Goal: Task Accomplishment & Management: Manage account settings

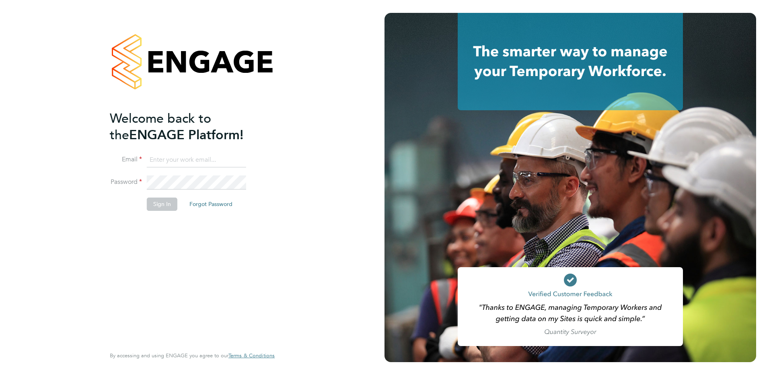
type input "[EMAIL_ADDRESS][DOMAIN_NAME]"
drag, startPoint x: 162, startPoint y: 205, endPoint x: 156, endPoint y: 201, distance: 7.8
click at [162, 205] on button "Sign In" at bounding box center [162, 203] width 31 height 13
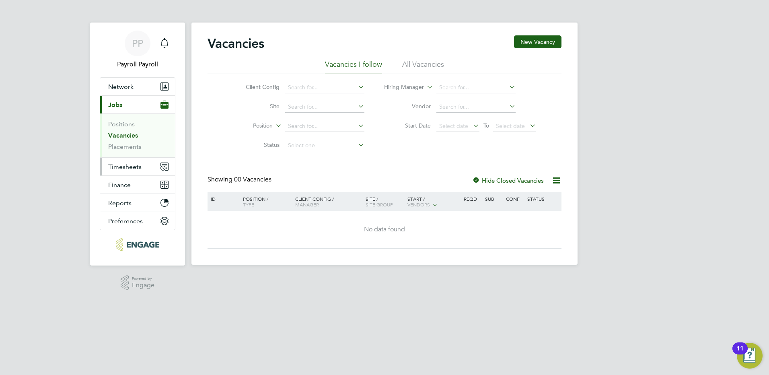
click at [133, 166] on span "Timesheets" at bounding box center [124, 167] width 33 height 8
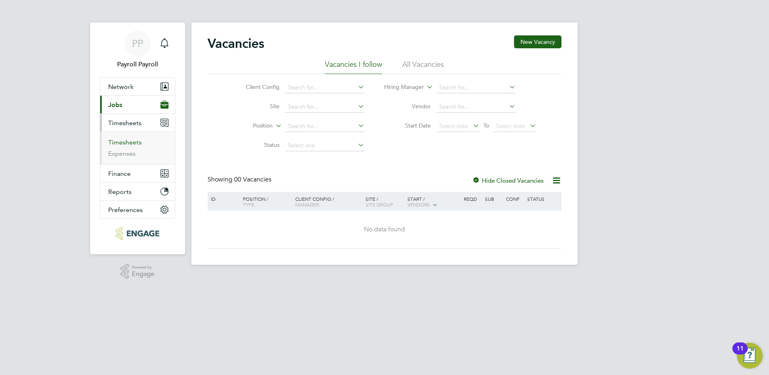
drag, startPoint x: 122, startPoint y: 143, endPoint x: 141, endPoint y: 141, distance: 19.0
click at [122, 143] on link "Timesheets" at bounding box center [124, 142] width 33 height 8
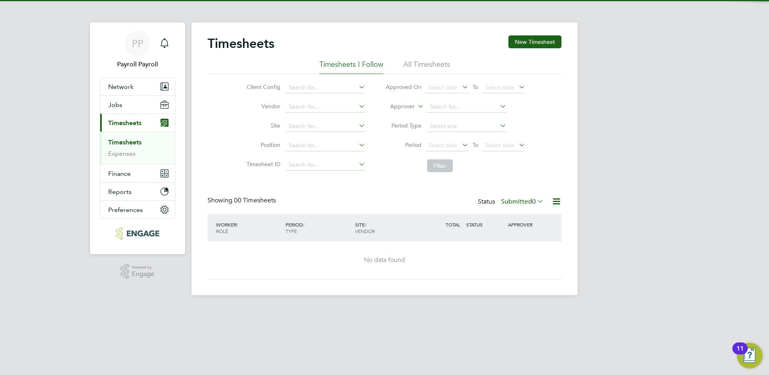
click at [426, 69] on li "All Timesheets" at bounding box center [426, 67] width 47 height 14
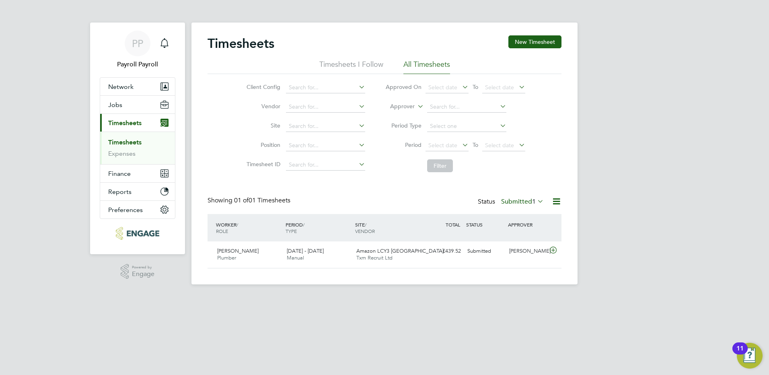
scroll to position [21, 70]
click at [522, 201] on label "Submitted 1" at bounding box center [522, 201] width 43 height 8
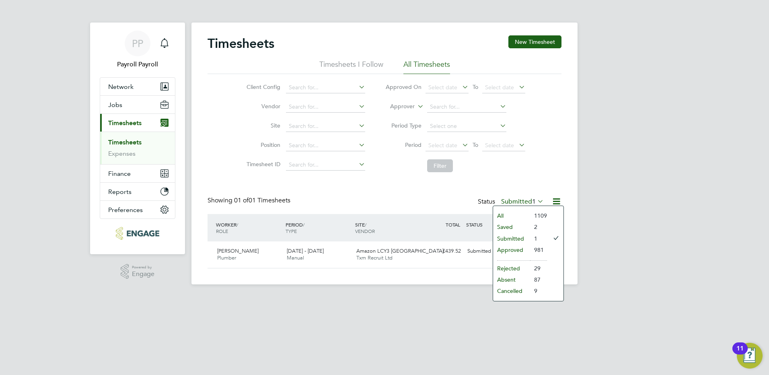
click at [519, 248] on li "Approved" at bounding box center [511, 249] width 37 height 11
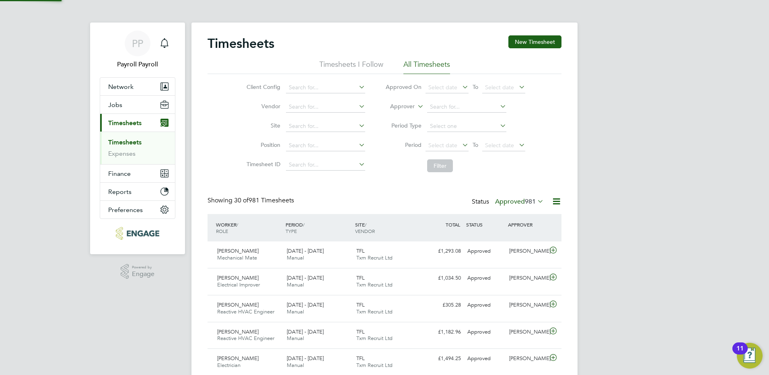
scroll to position [0, 0]
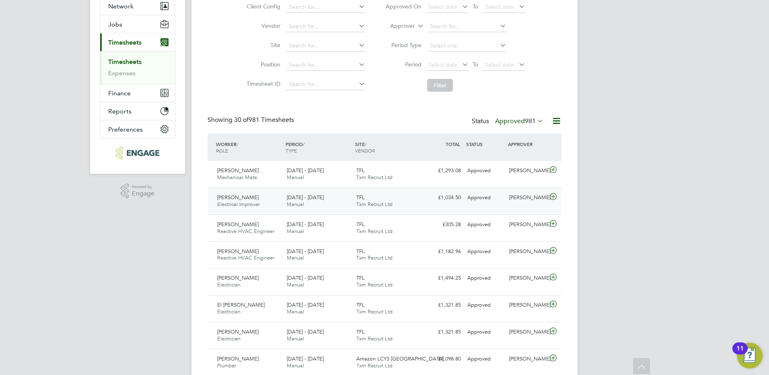
click at [242, 199] on span "Wale Kabiru Hassan" at bounding box center [237, 197] width 41 height 7
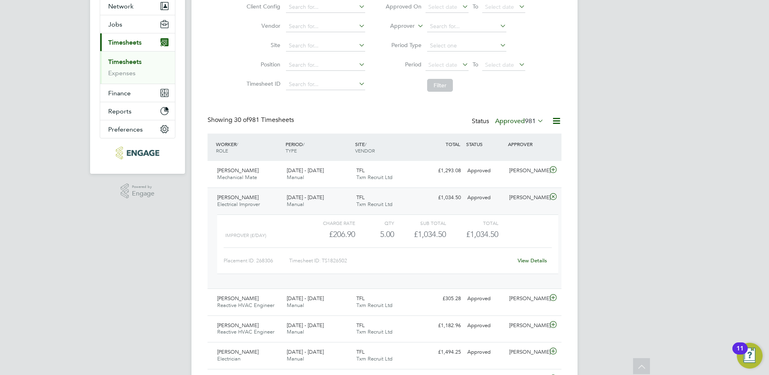
click at [248, 194] on div "Wale Kabiru Hassan Electrical Improver 15 - 21 Sep 2025" at bounding box center [249, 201] width 70 height 20
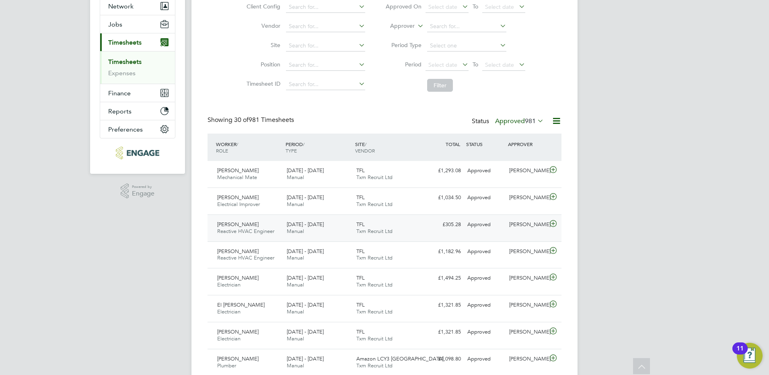
click at [246, 224] on span "Daryl Tunnicliff" at bounding box center [237, 224] width 41 height 7
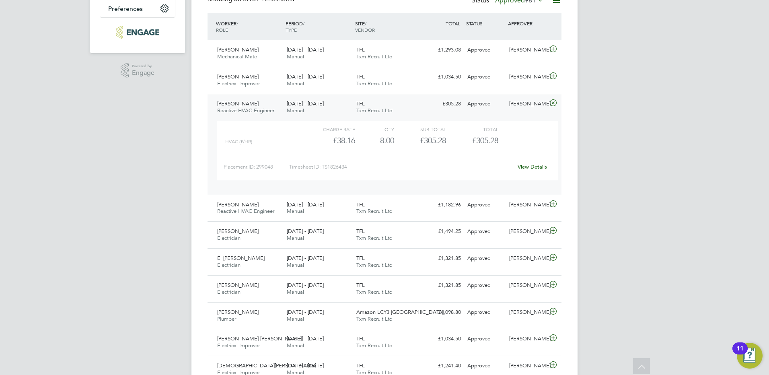
click at [236, 105] on span "Daryl Tunnicliff" at bounding box center [237, 103] width 41 height 7
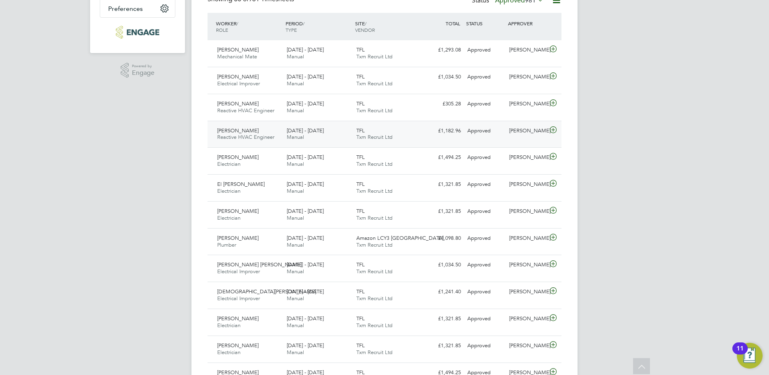
click at [238, 133] on span "Daryl Tunnicliff" at bounding box center [237, 130] width 41 height 7
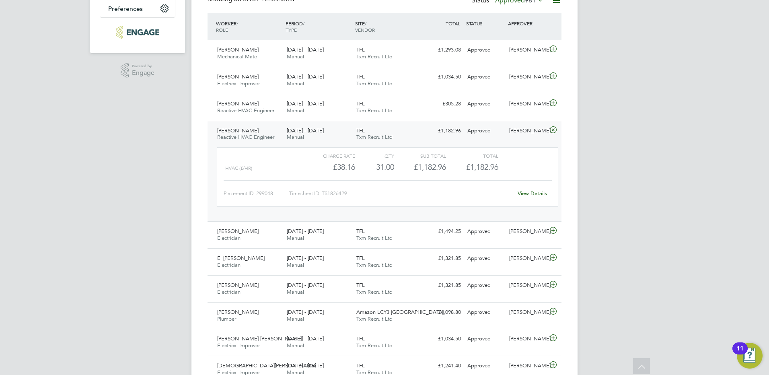
click at [241, 133] on span "Daryl Tunnicliff" at bounding box center [237, 130] width 41 height 7
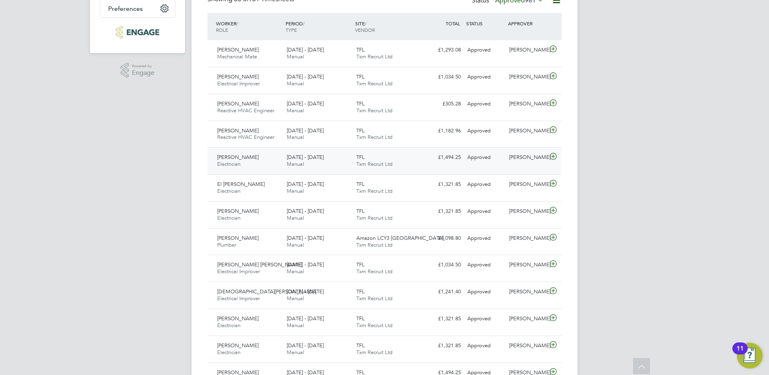
click at [237, 157] on span "Robert Pratt" at bounding box center [237, 157] width 41 height 7
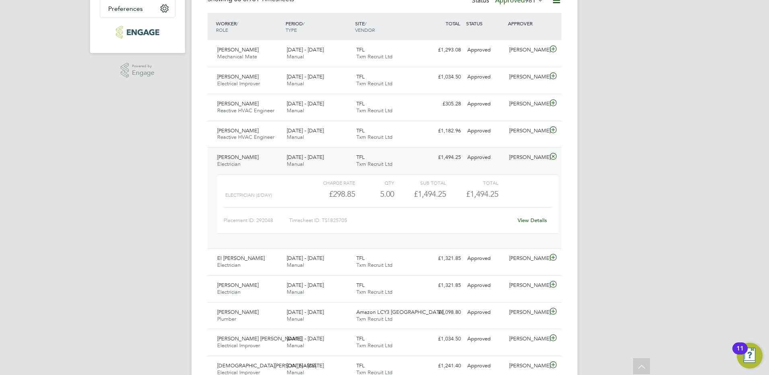
click at [244, 158] on span "Robert Pratt" at bounding box center [237, 157] width 41 height 7
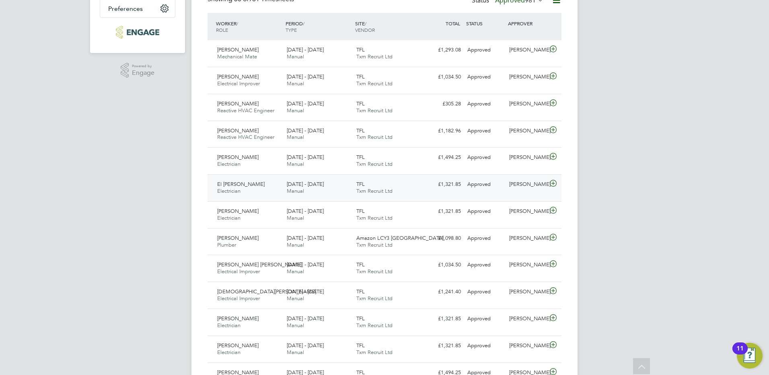
click at [240, 187] on span "El Omrani Taibi" at bounding box center [240, 184] width 47 height 7
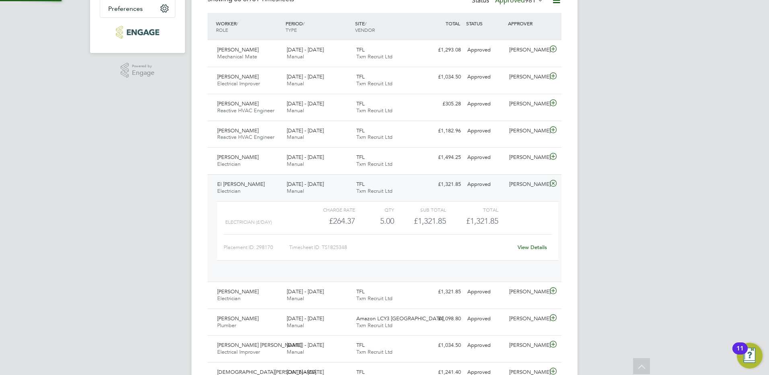
scroll to position [14, 78]
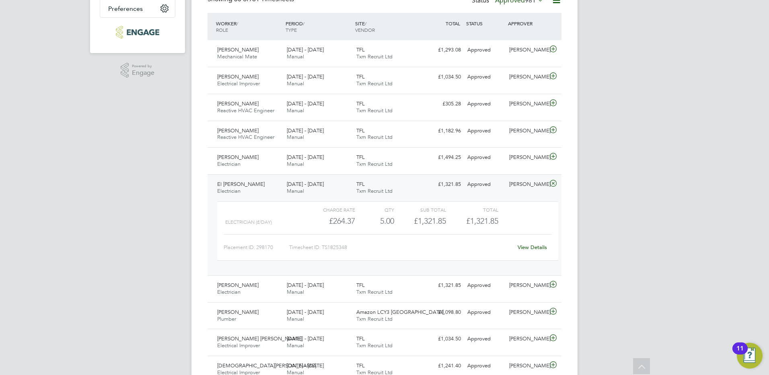
click at [244, 187] on div "El Omrani Taibi Electrician 13 - 19 Sep 2025" at bounding box center [249, 188] width 70 height 20
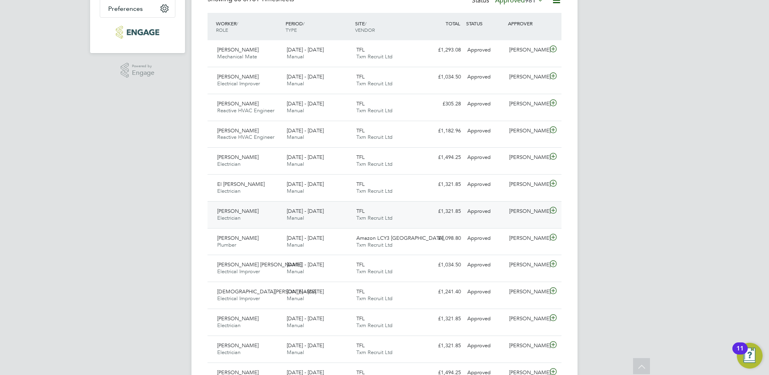
click at [240, 212] on span "Maleek Williams" at bounding box center [237, 210] width 41 height 7
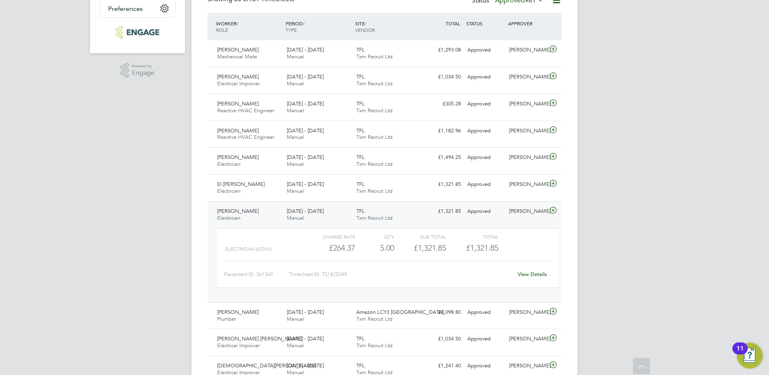
click at [247, 212] on span "Maleek Williams" at bounding box center [237, 210] width 41 height 7
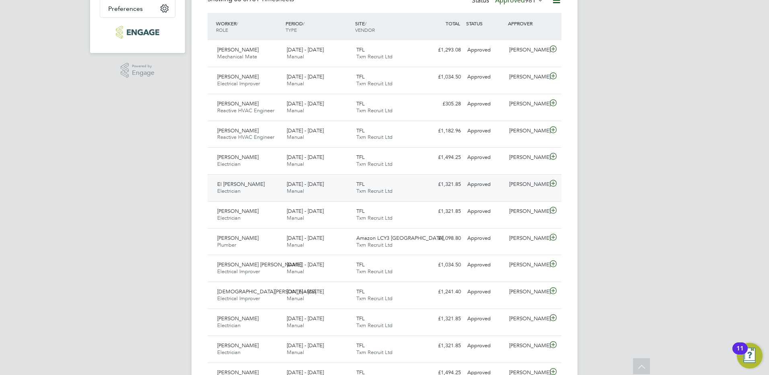
click at [242, 187] on span "El Omrani Taibi" at bounding box center [240, 184] width 47 height 7
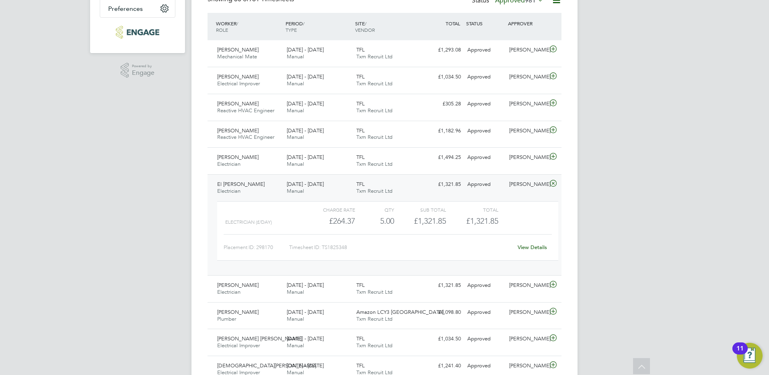
click at [244, 186] on span "El Omrani Taibi" at bounding box center [240, 184] width 47 height 7
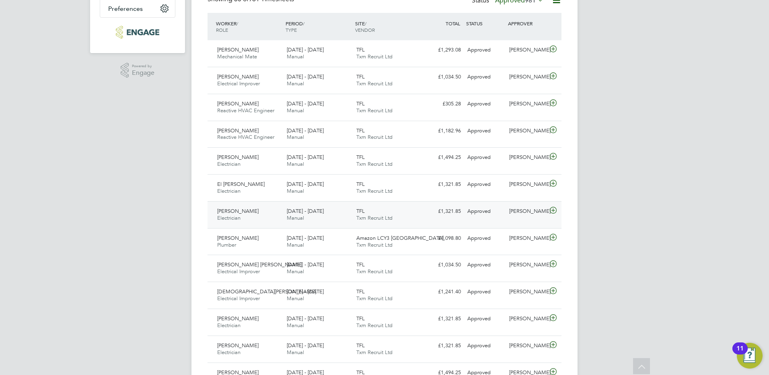
click at [243, 211] on span "Maleek Williams" at bounding box center [237, 210] width 41 height 7
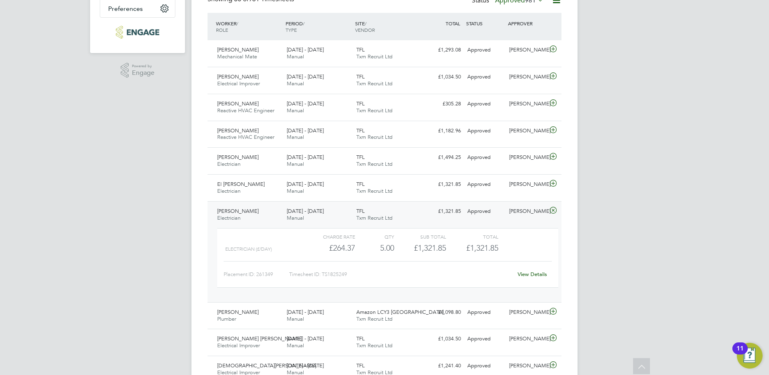
click at [248, 215] on div "Maleek Williams Electrician 15 - 21 Sep 2025" at bounding box center [249, 215] width 70 height 20
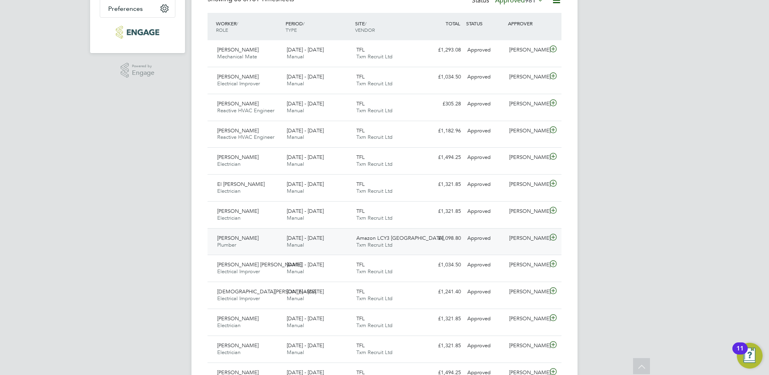
drag, startPoint x: 244, startPoint y: 238, endPoint x: 250, endPoint y: 244, distance: 8.5
click at [244, 239] on span "Joe Mcaleavey" at bounding box center [237, 237] width 41 height 7
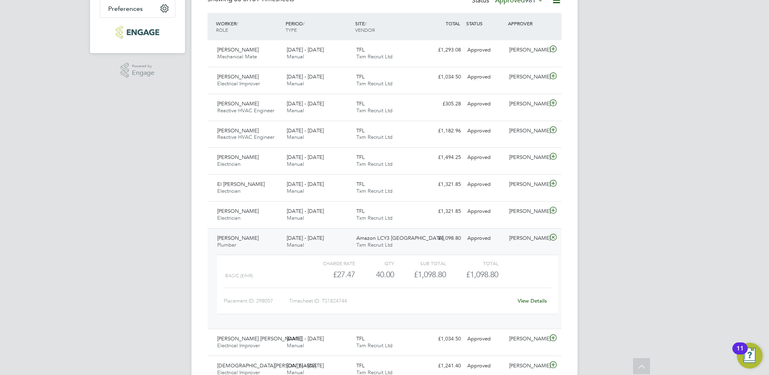
scroll to position [362, 0]
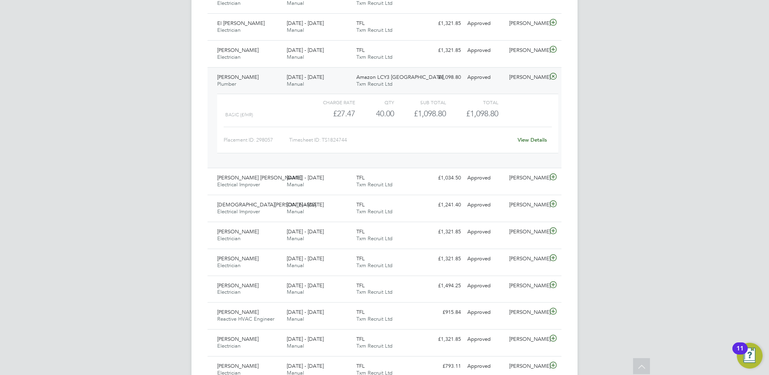
click at [246, 76] on span "Joe Mcaleavey" at bounding box center [237, 77] width 41 height 7
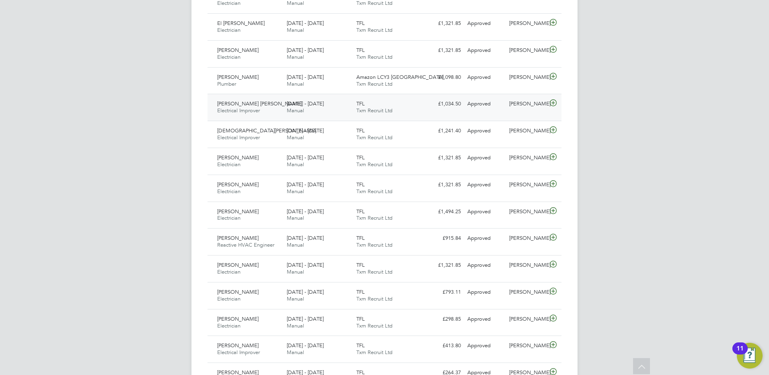
click at [246, 103] on span "Arshdeep Singh Kaur" at bounding box center [259, 103] width 84 height 7
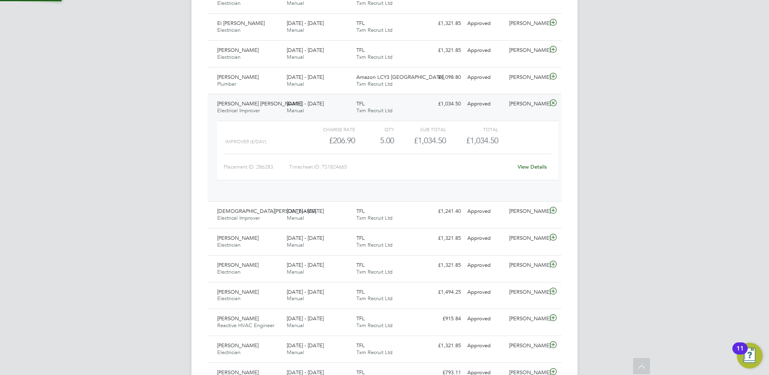
scroll to position [14, 78]
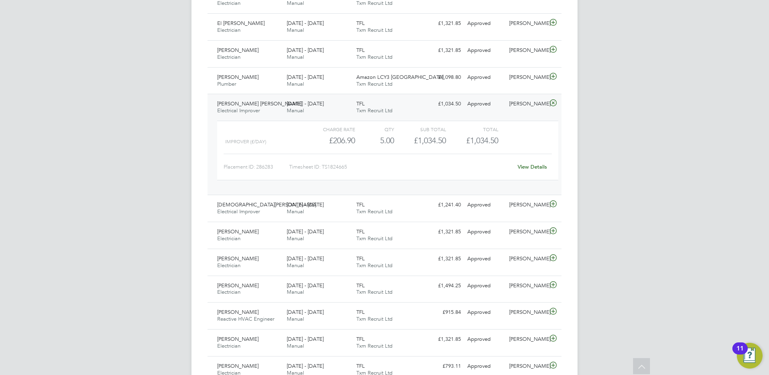
click at [254, 107] on span "Arshdeep Singh Kaur" at bounding box center [259, 103] width 84 height 7
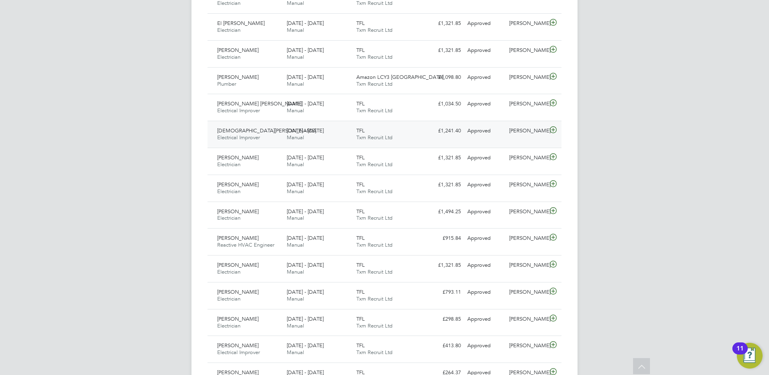
click at [256, 135] on span "Electrical Improver" at bounding box center [238, 137] width 43 height 7
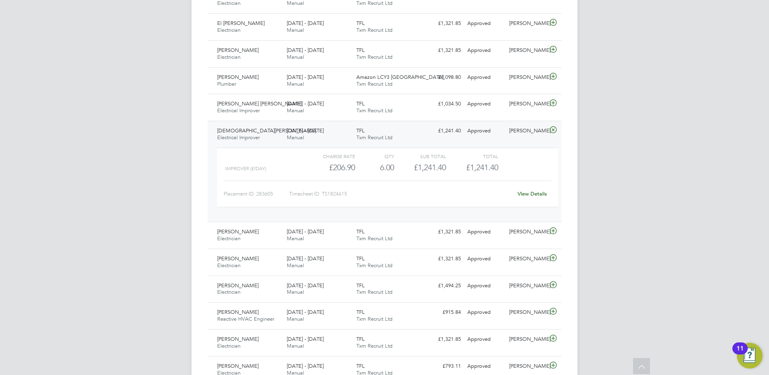
click at [251, 132] on span "Muhammad Usman" at bounding box center [266, 130] width 99 height 7
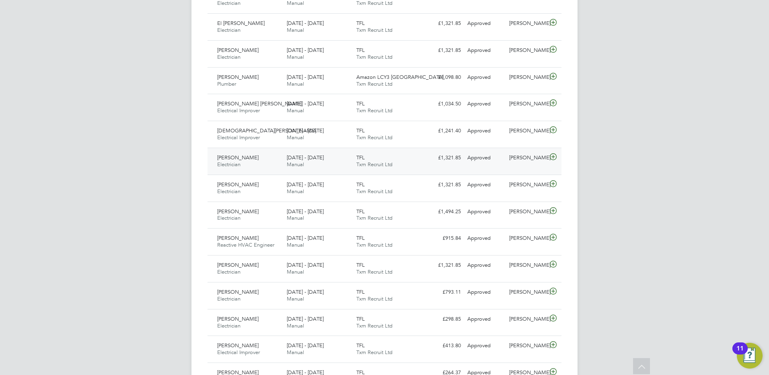
click at [244, 157] on span "Waseem Mirza" at bounding box center [237, 157] width 41 height 7
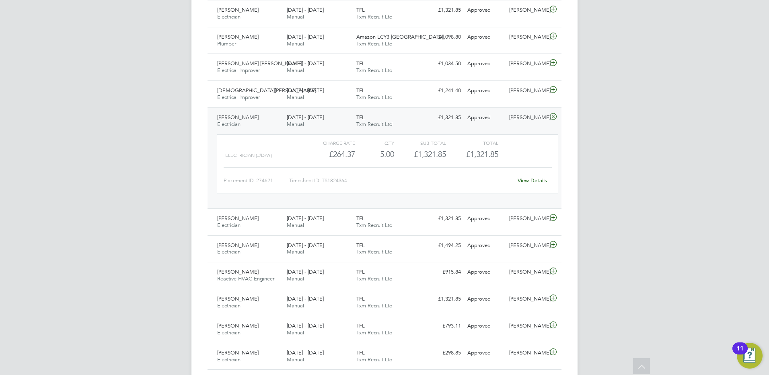
scroll to position [442, 0]
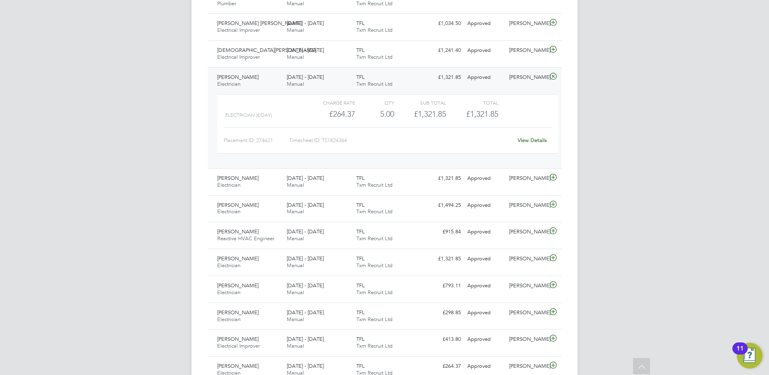
click at [241, 78] on span "Waseem Mirza" at bounding box center [237, 77] width 41 height 7
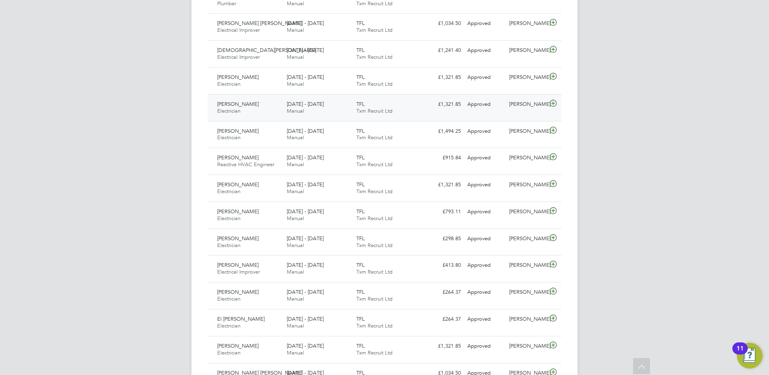
click at [246, 106] on span "Eugeniu Ojog" at bounding box center [237, 104] width 41 height 7
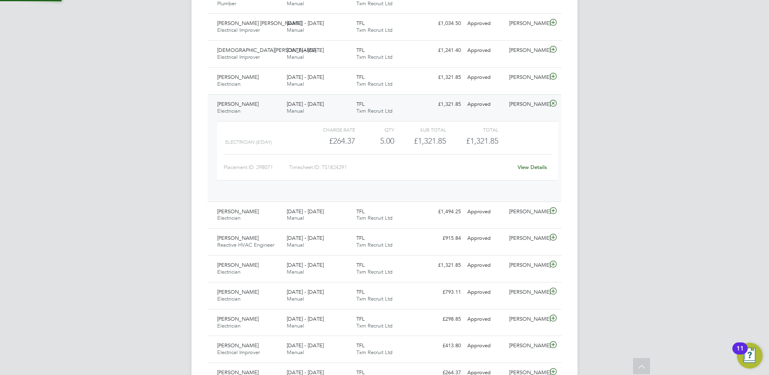
scroll to position [14, 78]
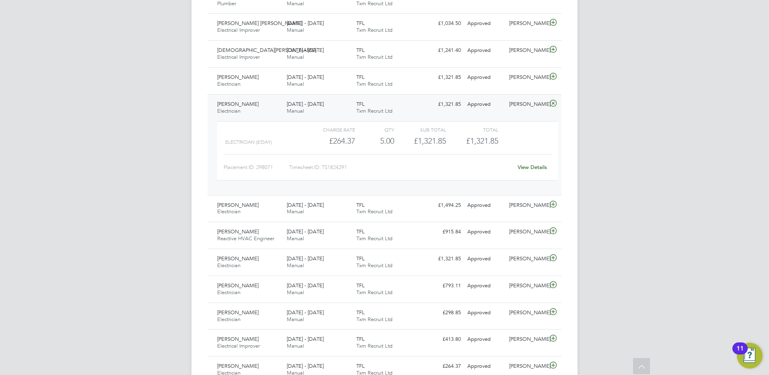
click at [233, 105] on span "Eugeniu Ojog" at bounding box center [237, 104] width 41 height 7
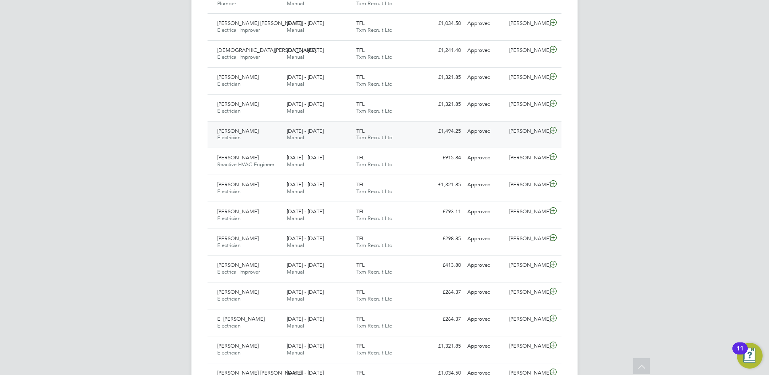
click at [244, 133] on span "Jeremy Jones" at bounding box center [237, 130] width 41 height 7
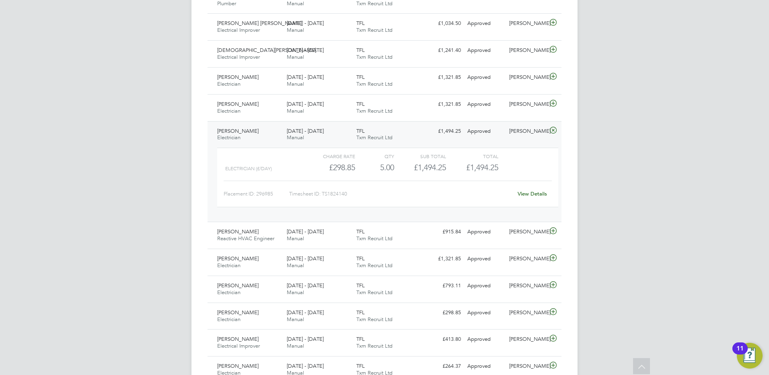
click at [259, 129] on div "Jeremy Jones Electrician 13 - 19 Sep 2025" at bounding box center [249, 135] width 70 height 20
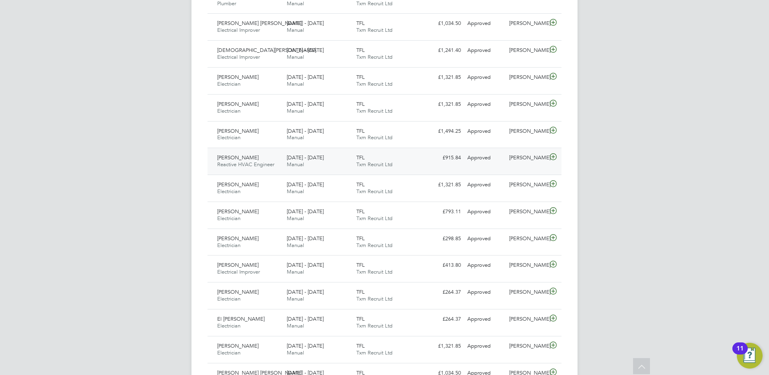
drag, startPoint x: 244, startPoint y: 159, endPoint x: 231, endPoint y: 156, distance: 13.7
click at [244, 159] on span "Jerome Richards" at bounding box center [237, 157] width 41 height 7
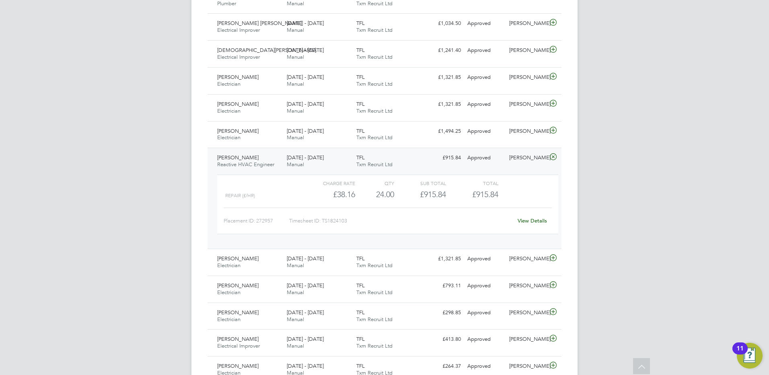
scroll to position [523, 0]
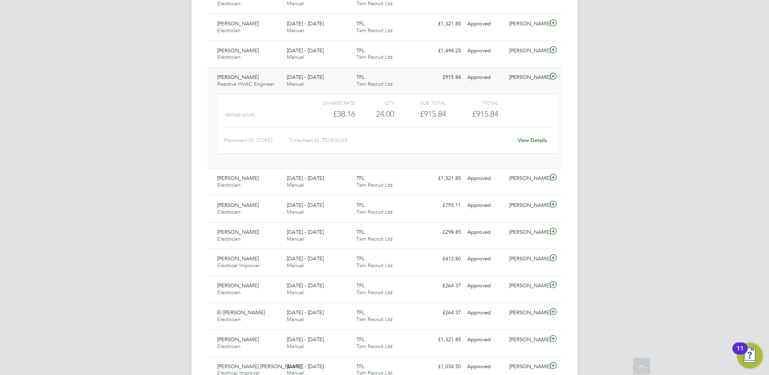
click at [241, 77] on span "Jerome Richards" at bounding box center [237, 77] width 41 height 7
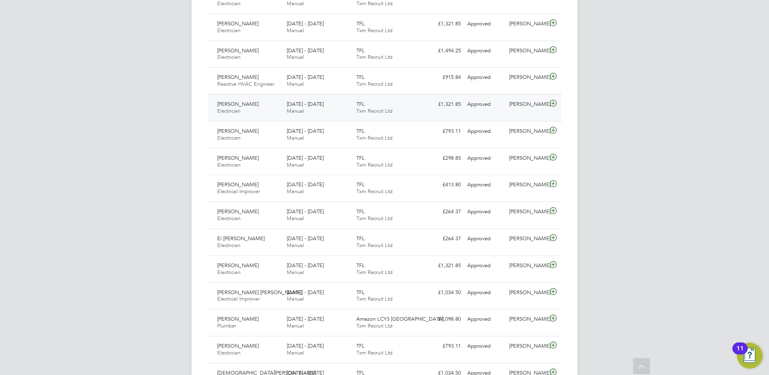
click at [240, 104] on span "John Quinn" at bounding box center [237, 104] width 41 height 7
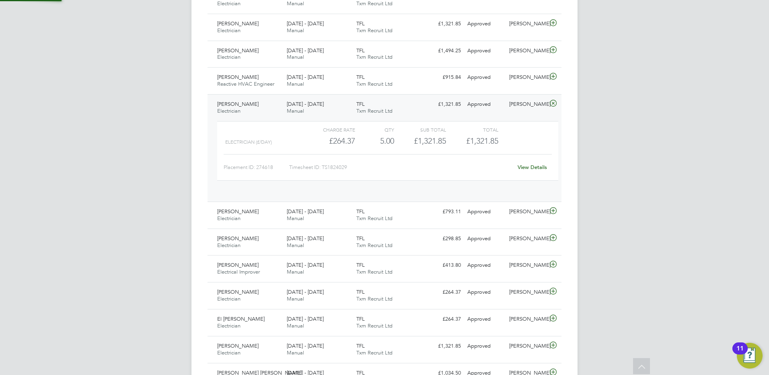
scroll to position [14, 78]
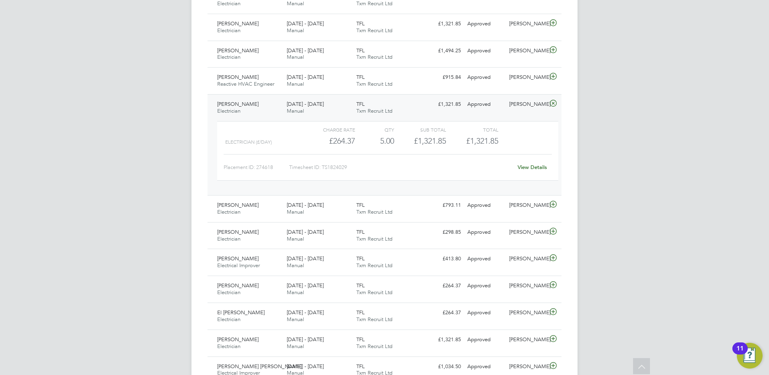
click at [249, 104] on div "John Quinn Electrician 13 - 19 Sep 2025" at bounding box center [249, 108] width 70 height 20
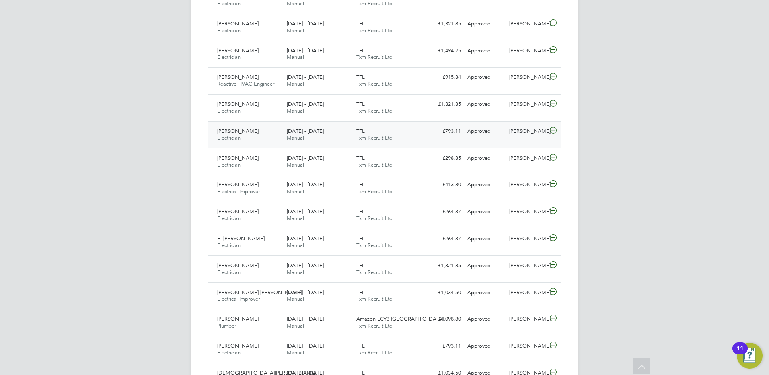
click at [245, 138] on div "Ashley Bailey Electrician 13 - 19 Sep 2025" at bounding box center [249, 135] width 70 height 20
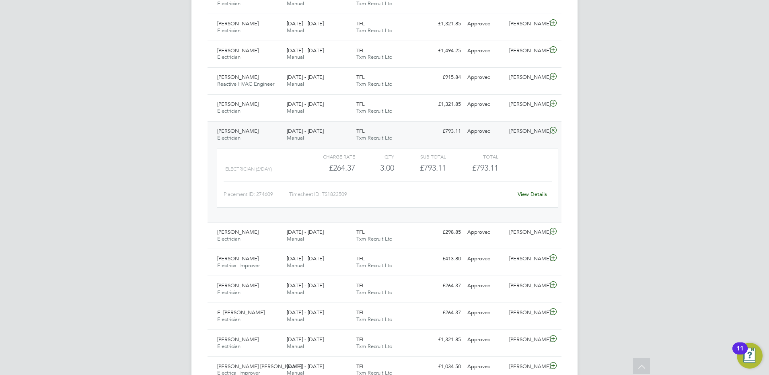
click at [243, 131] on span "Ashley Bailey" at bounding box center [237, 130] width 41 height 7
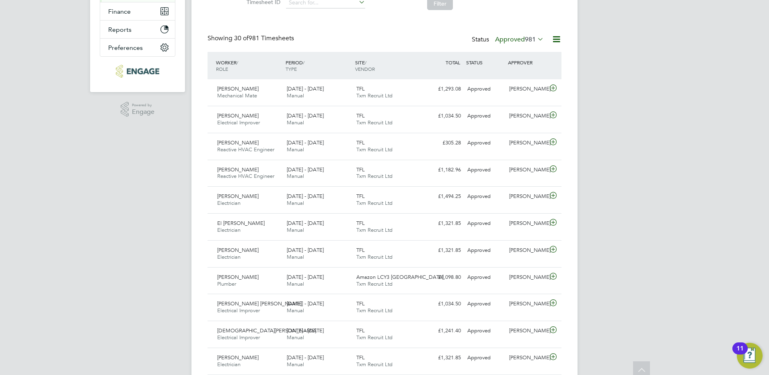
scroll to position [0, 0]
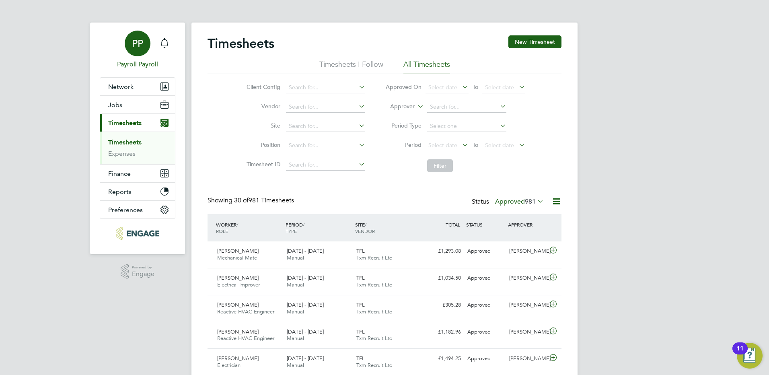
click at [133, 46] on span "PP" at bounding box center [137, 43] width 11 height 10
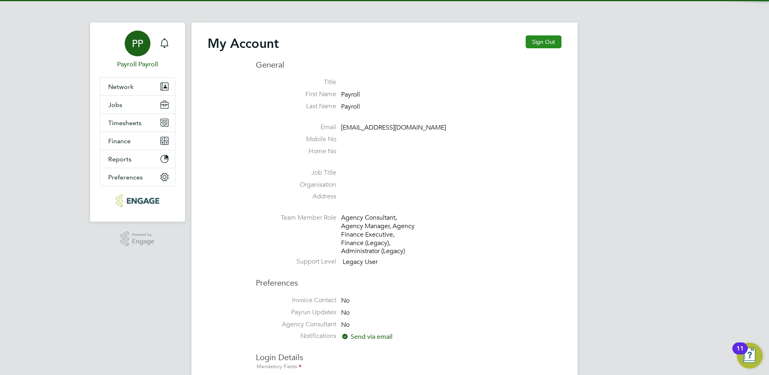
type input "[EMAIL_ADDRESS][DOMAIN_NAME]"
click at [554, 43] on button "Sign Out" at bounding box center [544, 41] width 36 height 13
